Goal: Complete application form

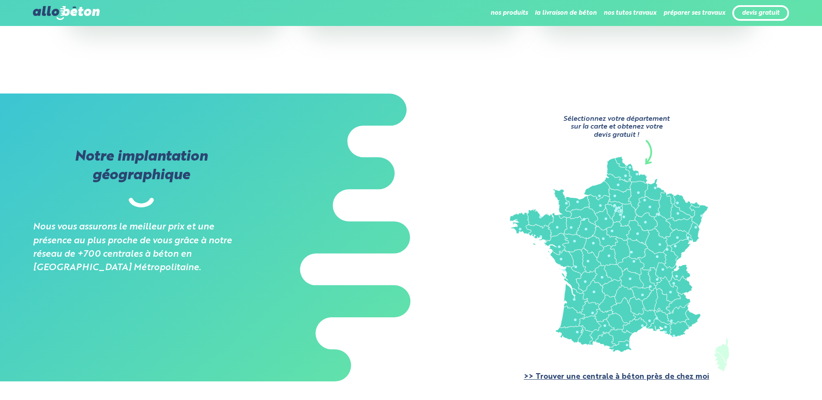
scroll to position [563, 0]
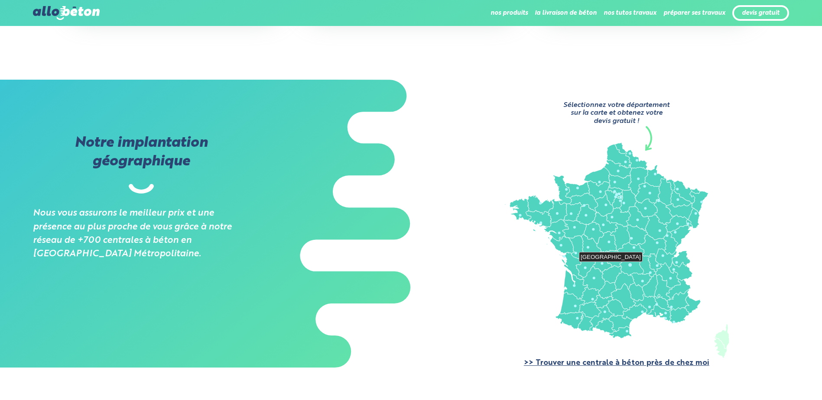
click at [631, 265] on circle at bounding box center [629, 265] width 3 height 3
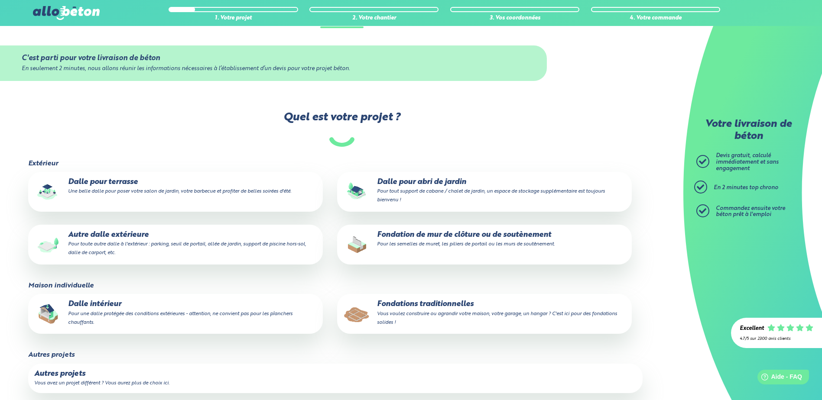
scroll to position [87, 0]
click at [153, 236] on p "Autre dalle extérieure Pour toute autre dalle à l'extérieur : parking, seuil de…" at bounding box center [175, 243] width 282 height 26
click at [0, 0] on input "Autre dalle extérieure Pour toute autre dalle à l'extérieur : parking, seuil de…" at bounding box center [0, 0] width 0 height 0
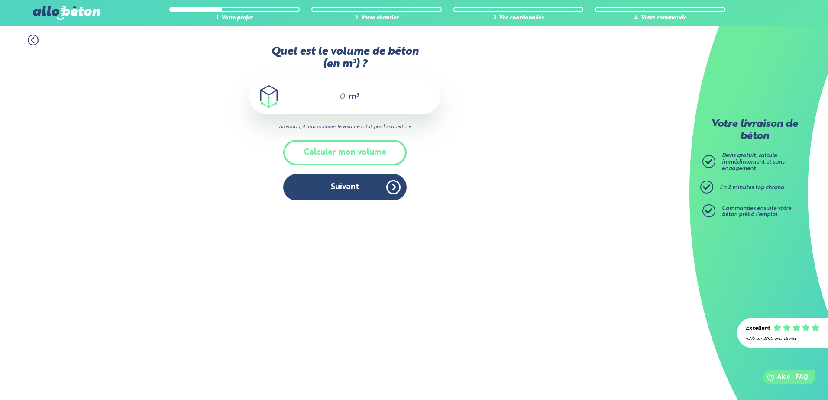
click at [346, 98] on div "m³" at bounding box center [344, 97] width 191 height 35
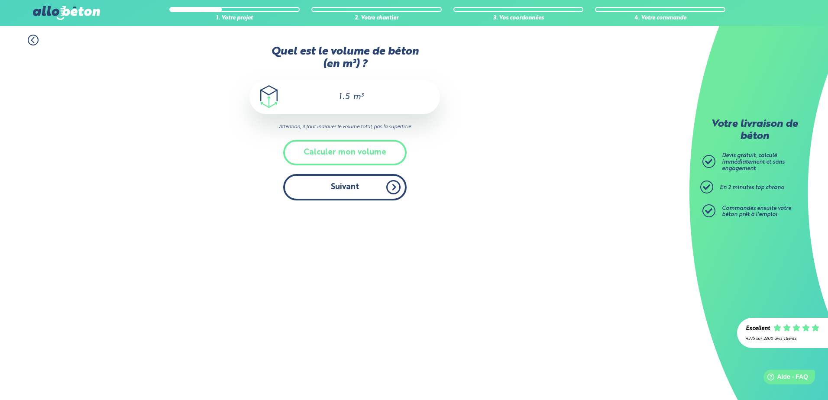
type input "1.5"
click at [361, 185] on button "Suivant" at bounding box center [344, 187] width 123 height 26
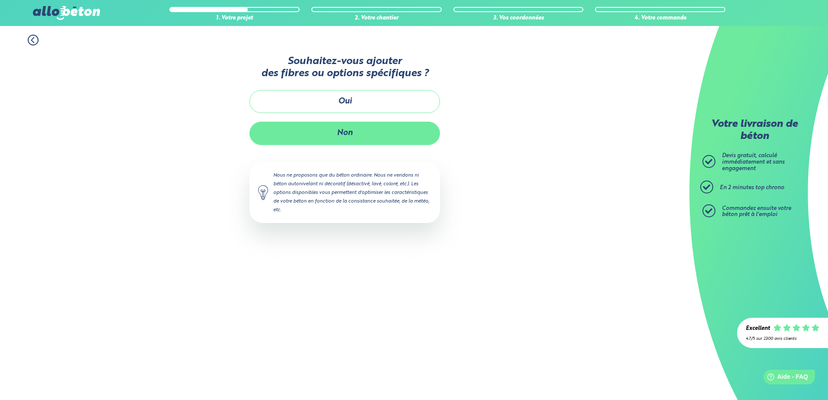
click at [350, 135] on button "Non" at bounding box center [344, 133] width 191 height 23
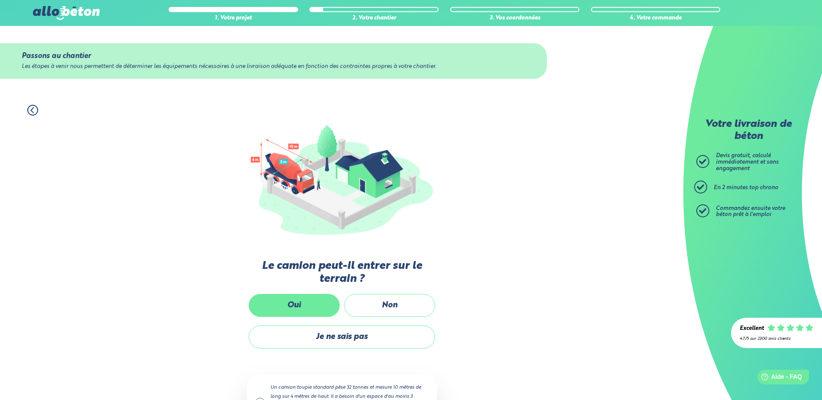
click at [314, 301] on label "Oui" at bounding box center [294, 305] width 91 height 23
click at [0, 0] on input "Oui" at bounding box center [0, 0] width 0 height 0
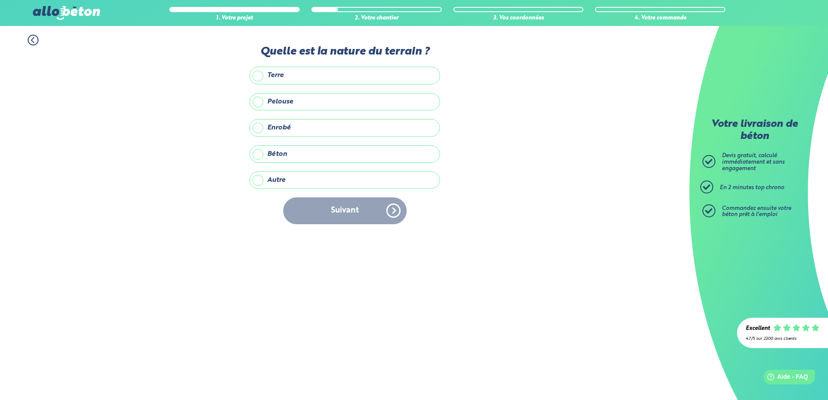
click at [257, 154] on label "Béton" at bounding box center [344, 154] width 191 height 17
click at [0, 0] on input "Béton" at bounding box center [0, 0] width 0 height 0
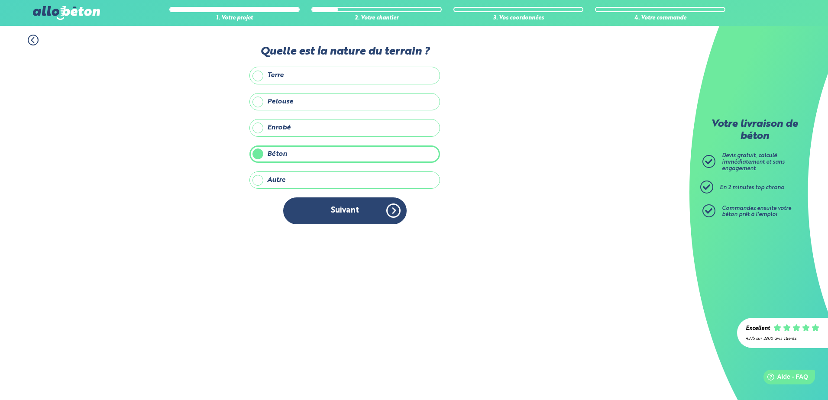
click at [256, 129] on label "Enrobé" at bounding box center [344, 127] width 191 height 17
click at [0, 0] on input "Enrobé" at bounding box center [0, 0] width 0 height 0
click at [260, 152] on label "Béton" at bounding box center [344, 154] width 191 height 17
click at [0, 0] on input "Béton" at bounding box center [0, 0] width 0 height 0
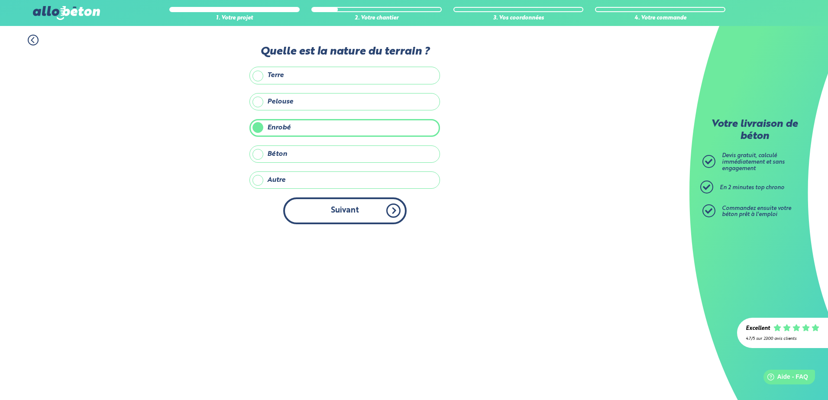
click at [381, 207] on button "Suivant" at bounding box center [344, 211] width 123 height 26
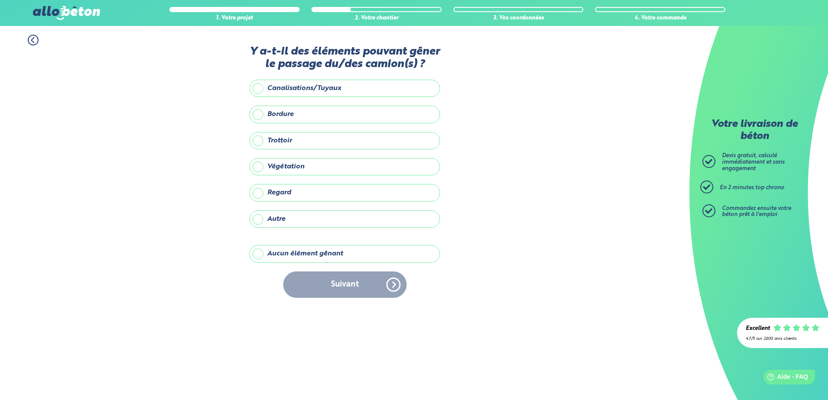
click at [259, 220] on label "Autre" at bounding box center [344, 219] width 191 height 17
click at [0, 0] on input "Autre" at bounding box center [0, 0] width 0 height 0
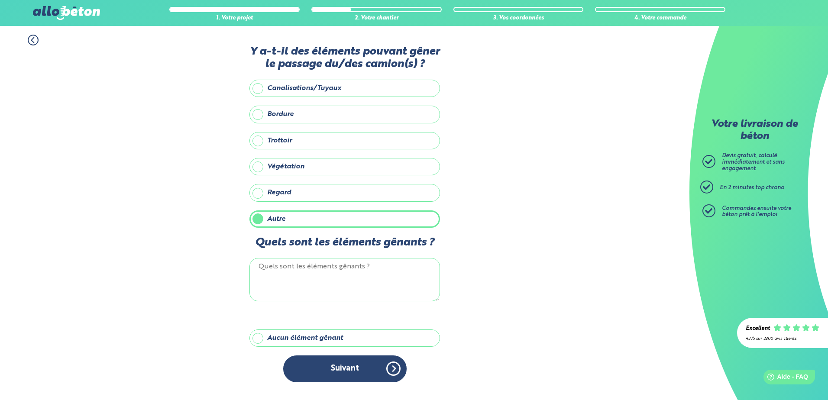
click at [259, 336] on label "Aucun élément gênant" at bounding box center [344, 338] width 191 height 17
click at [0, 0] on input "Aucun élément gênant" at bounding box center [0, 0] width 0 height 0
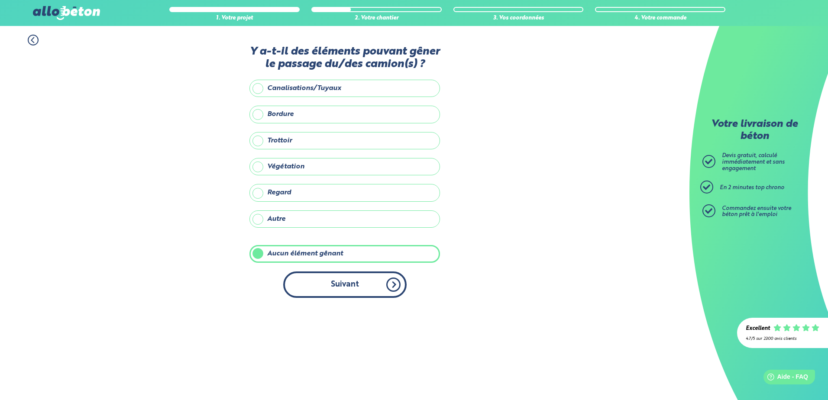
click at [367, 284] on button "Suivant" at bounding box center [344, 285] width 123 height 26
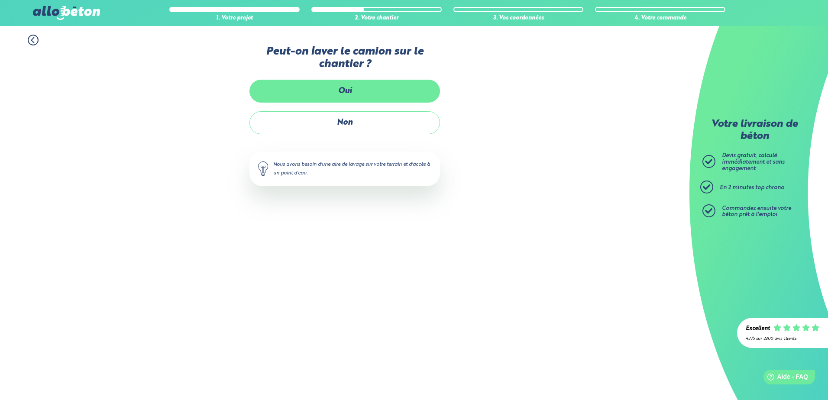
click at [350, 91] on label "Oui" at bounding box center [344, 91] width 191 height 23
click at [0, 0] on input "Oui" at bounding box center [0, 0] width 0 height 0
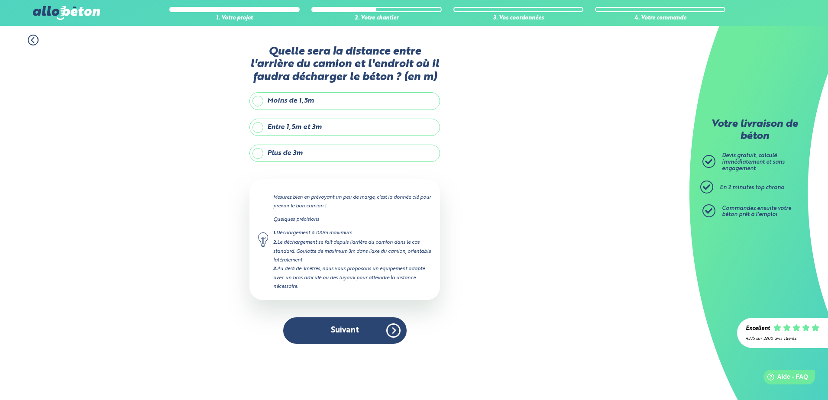
click at [330, 101] on label "Moins de 1,5m" at bounding box center [344, 100] width 191 height 17
click at [0, 0] on input "Moins de 1,5m" at bounding box center [0, 0] width 0 height 0
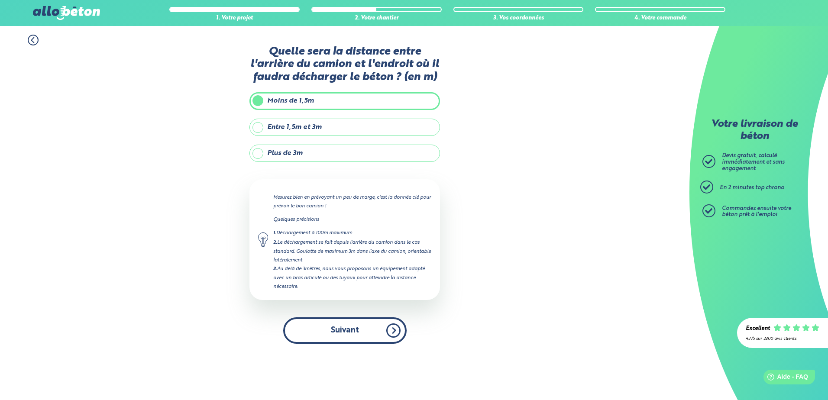
click at [342, 328] on button "Suivant" at bounding box center [344, 330] width 123 height 26
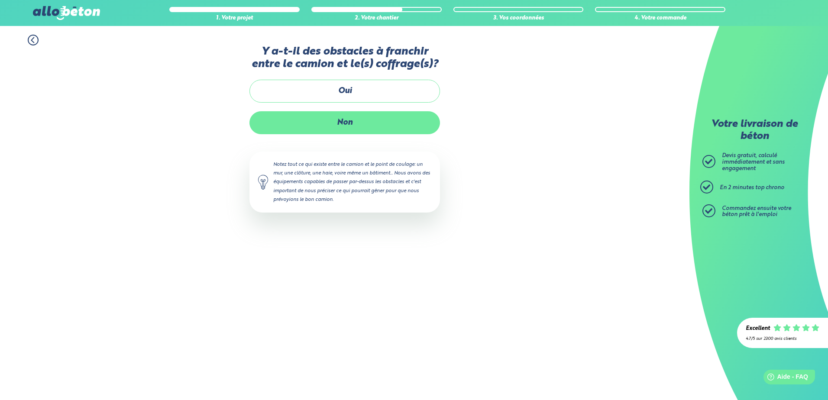
click at [356, 122] on label "Non" at bounding box center [344, 122] width 191 height 23
click at [0, 0] on input "Non" at bounding box center [0, 0] width 0 height 0
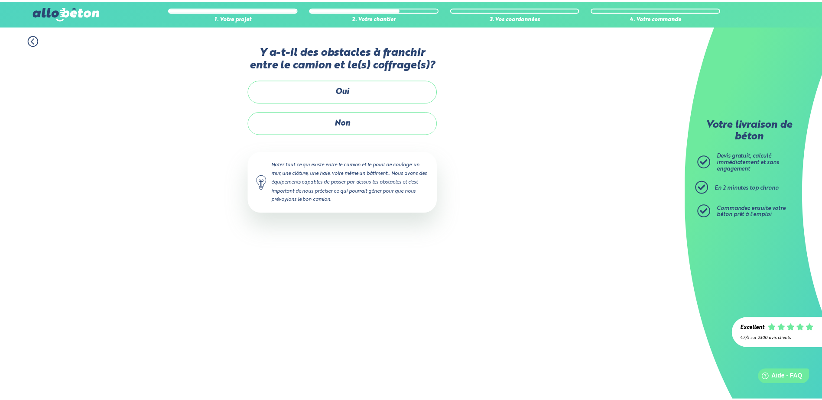
scroll to position [1, 0]
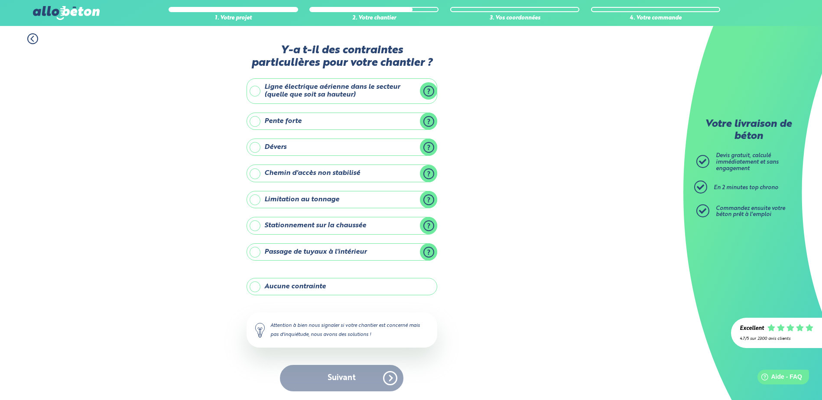
click at [350, 382] on div "Suivant" at bounding box center [341, 378] width 191 height 26
click at [257, 288] on label "Aucune contrainte" at bounding box center [341, 286] width 191 height 17
click at [0, 0] on input "Aucune contrainte" at bounding box center [0, 0] width 0 height 0
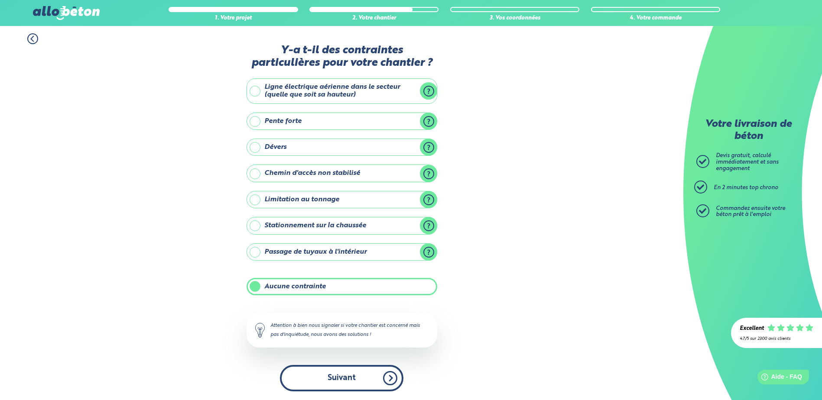
click at [336, 376] on button "Suivant" at bounding box center [341, 378] width 123 height 26
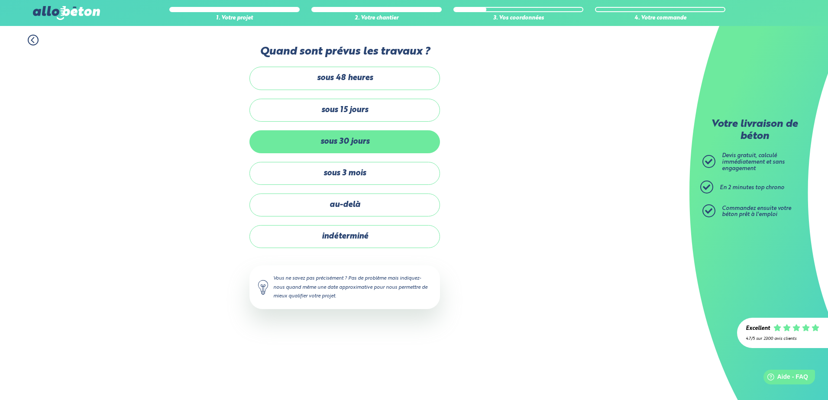
click at [353, 143] on label "sous 30 jours" at bounding box center [344, 141] width 191 height 23
click at [0, 0] on input "sous 30 jours" at bounding box center [0, 0] width 0 height 0
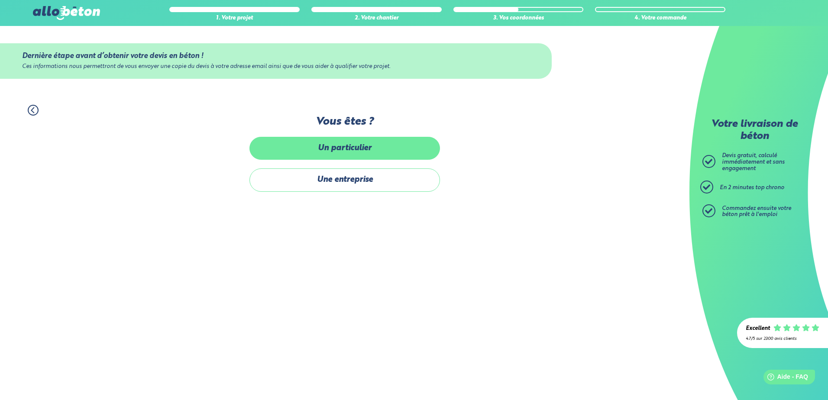
click at [345, 153] on label "Un particulier" at bounding box center [344, 148] width 191 height 23
click at [0, 0] on input "Un particulier" at bounding box center [0, 0] width 0 height 0
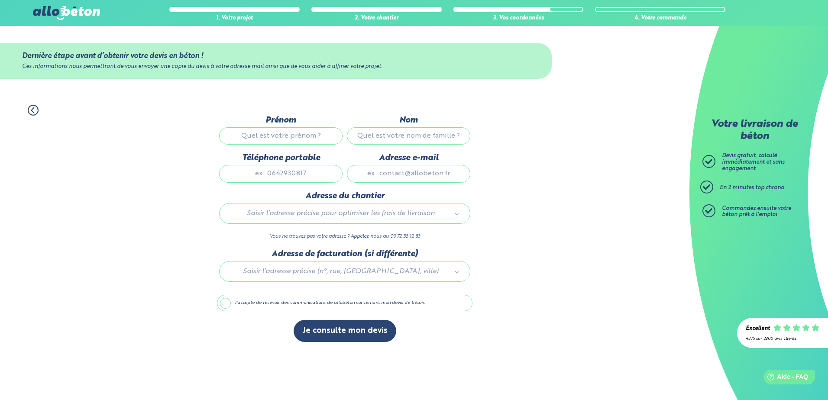
click at [298, 130] on input "Prénom" at bounding box center [280, 135] width 123 height 17
type input "VALLET"
click at [382, 139] on input "Nom" at bounding box center [408, 135] width 123 height 17
type input "[PERSON_NAME]"
click at [314, 174] on input "Téléphone portable" at bounding box center [280, 173] width 123 height 17
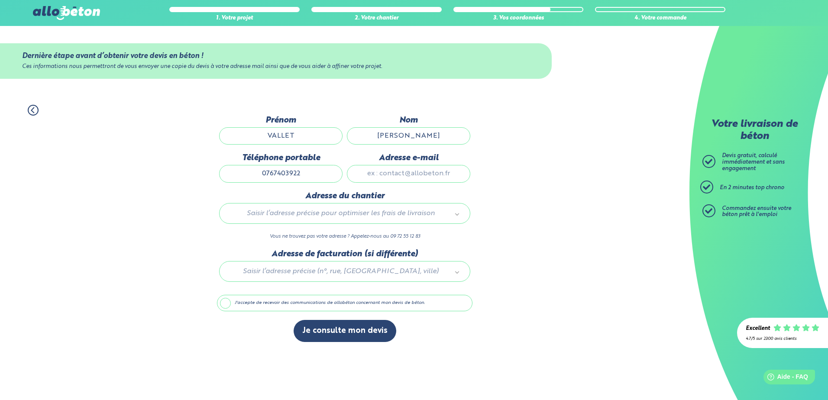
type input "0767403922"
click at [380, 171] on input "Adresse e-mail" at bounding box center [408, 173] width 123 height 17
type input "[EMAIL_ADDRESS][DOMAIN_NAME]"
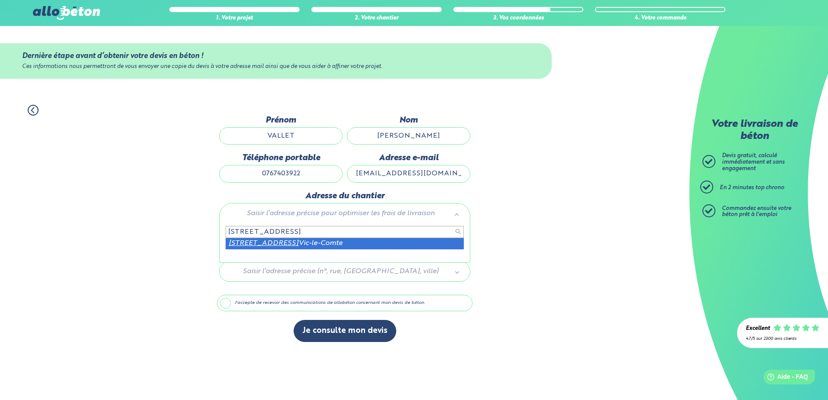
type input "[STREET_ADDRESS]"
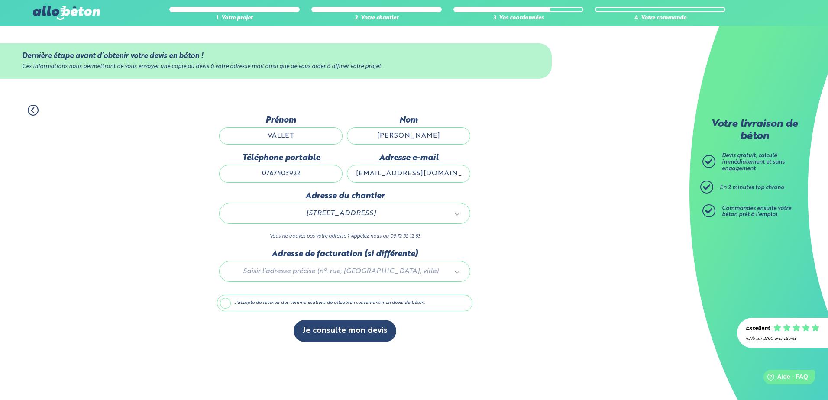
click at [226, 303] on label "J'accepte de recevoir des communications de allobéton concernant mon devis de b…" at bounding box center [345, 303] width 256 height 16
click at [0, 0] on input "J'accepte de recevoir des communications de allobéton concernant mon devis de b…" at bounding box center [0, 0] width 0 height 0
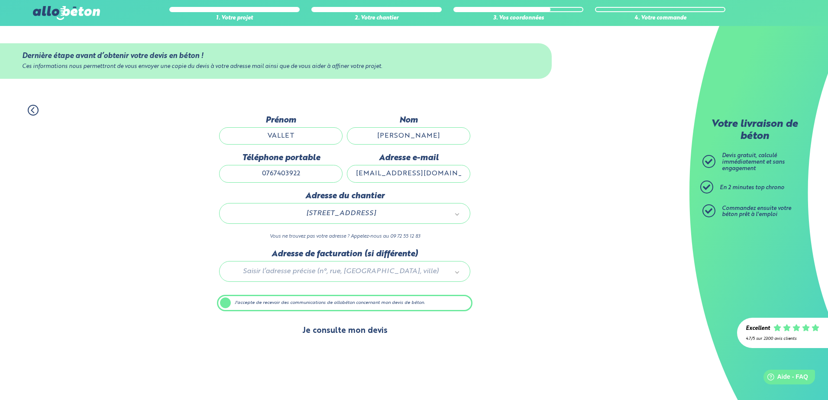
click at [337, 333] on button "Je consulte mon devis" at bounding box center [345, 331] width 103 height 22
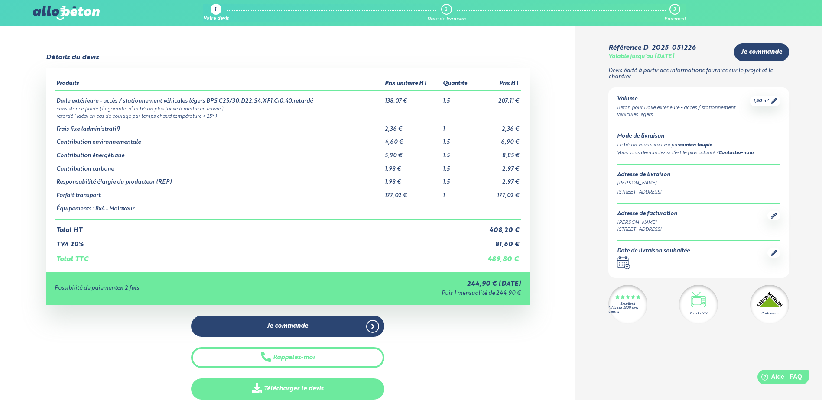
click at [324, 386] on link "Télécharger le devis" at bounding box center [287, 389] width 193 height 21
